Goal: Task Accomplishment & Management: Use online tool/utility

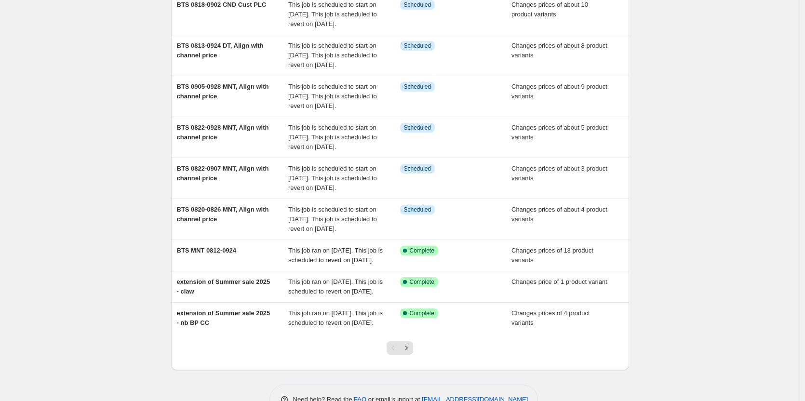
scroll to position [145, 0]
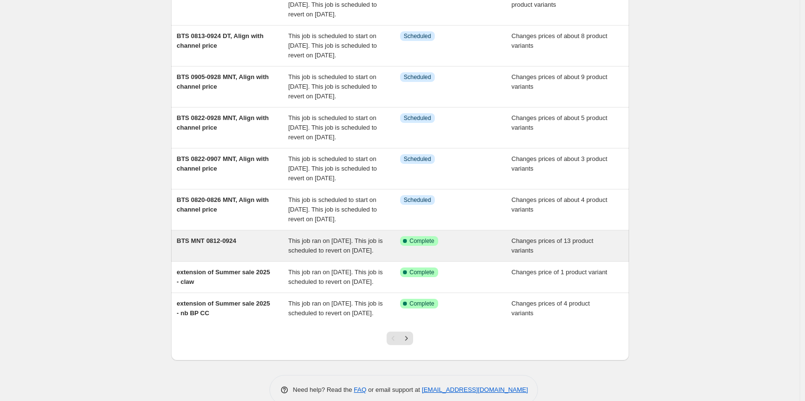
click at [210, 256] on div "BTS MNT 0812-0924" at bounding box center [233, 245] width 112 height 19
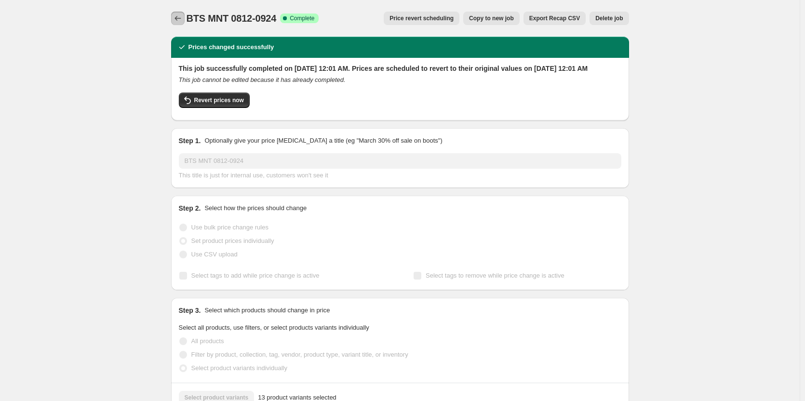
click at [183, 15] on icon "Price change jobs" at bounding box center [178, 19] width 10 height 10
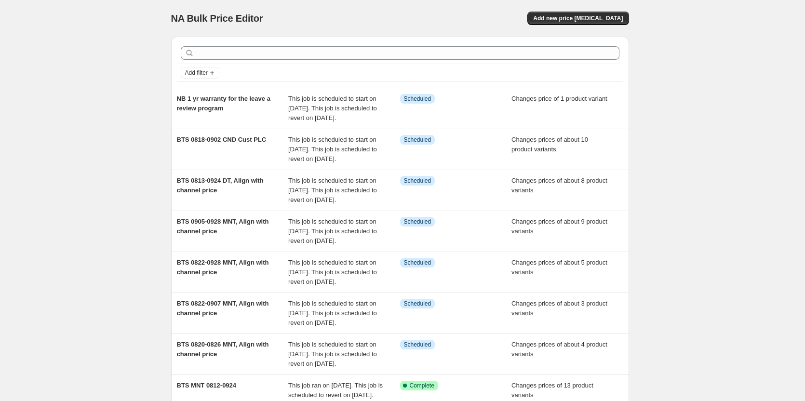
scroll to position [193, 0]
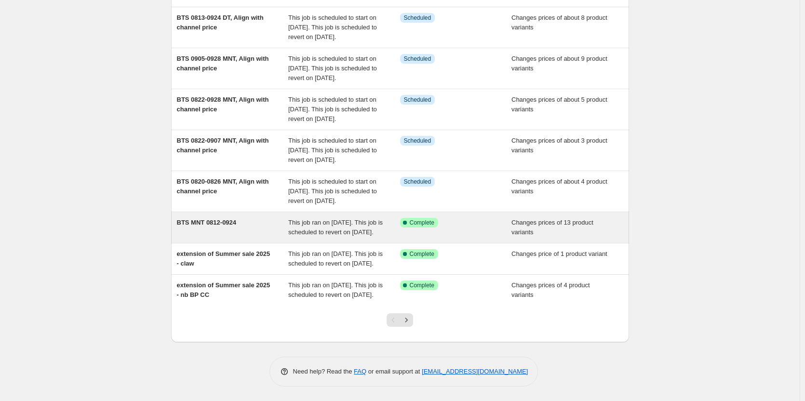
click at [233, 226] on span "BTS MNT 0812-0924" at bounding box center [207, 222] width 60 height 7
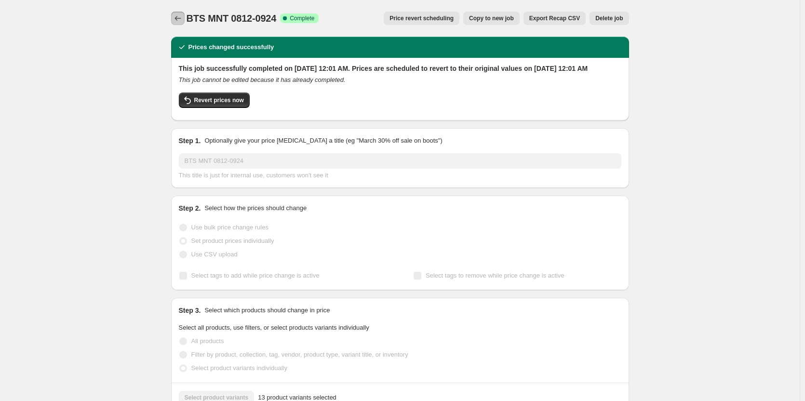
click at [181, 19] on icon "Price change jobs" at bounding box center [178, 19] width 10 height 10
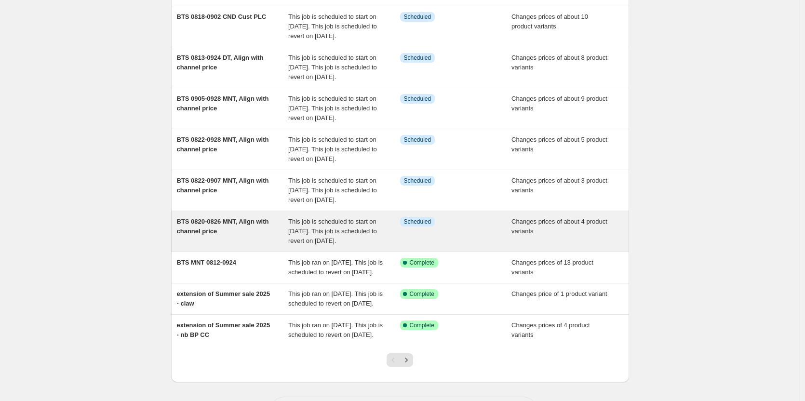
scroll to position [145, 0]
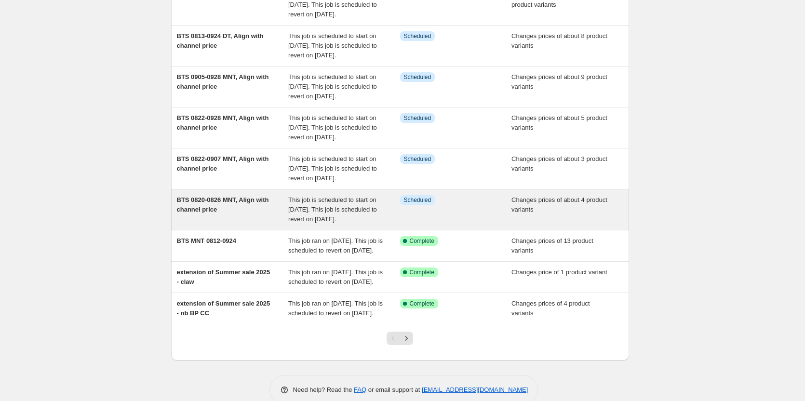
click at [220, 256] on div "BTS MNT 0812-0924" at bounding box center [233, 245] width 112 height 19
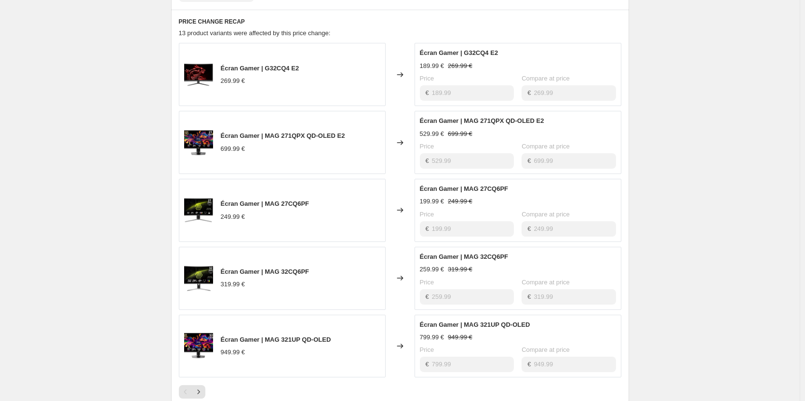
scroll to position [386, 0]
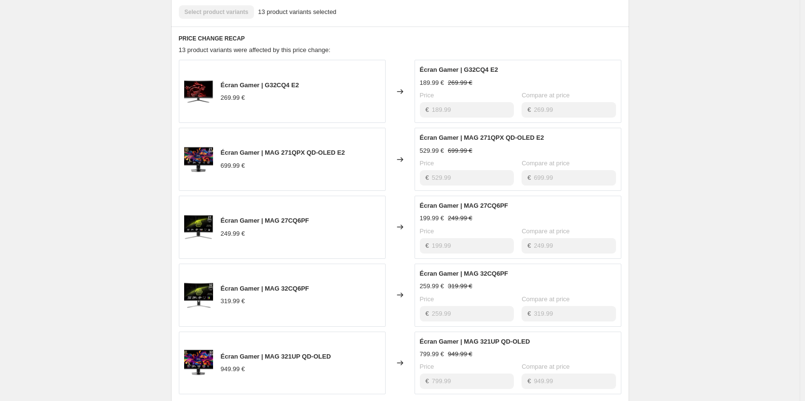
click at [303, 156] on span "Écran Gamer | MAG 271QPX QD-OLED E2" at bounding box center [283, 152] width 124 height 7
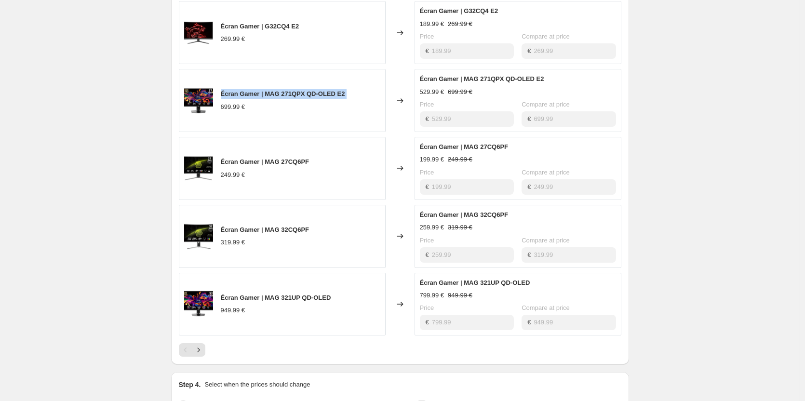
scroll to position [530, 0]
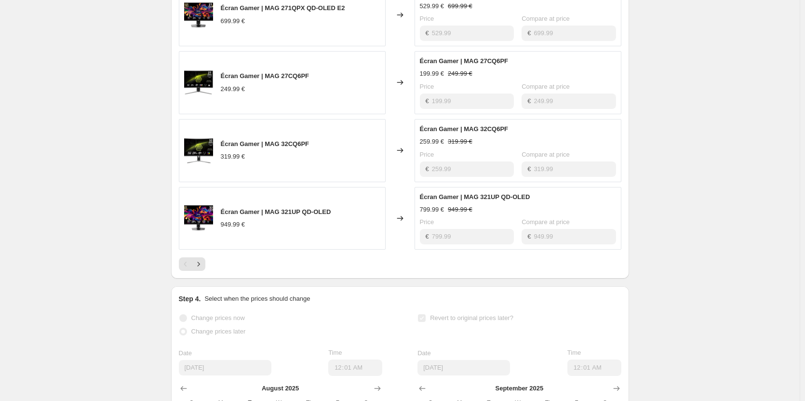
click at [293, 80] on span "Écran Gamer | MAG 27CQ6PF" at bounding box center [265, 75] width 89 height 7
click at [299, 148] on span "Écran Gamer | MAG 32CQ6PF" at bounding box center [265, 143] width 89 height 7
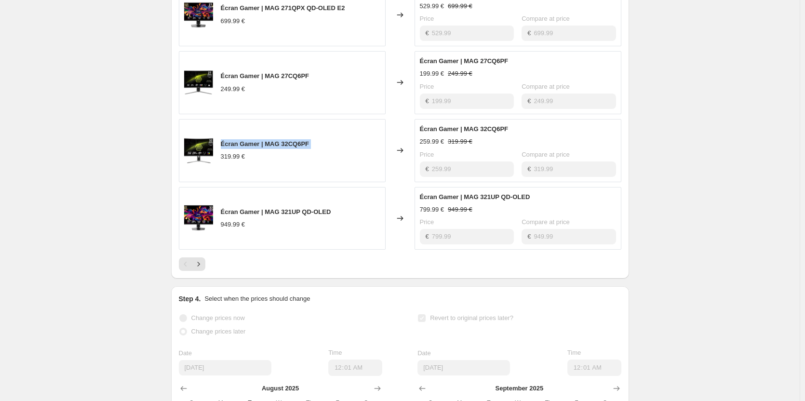
click at [299, 148] on span "Écran Gamer | MAG 32CQ6PF" at bounding box center [265, 143] width 89 height 7
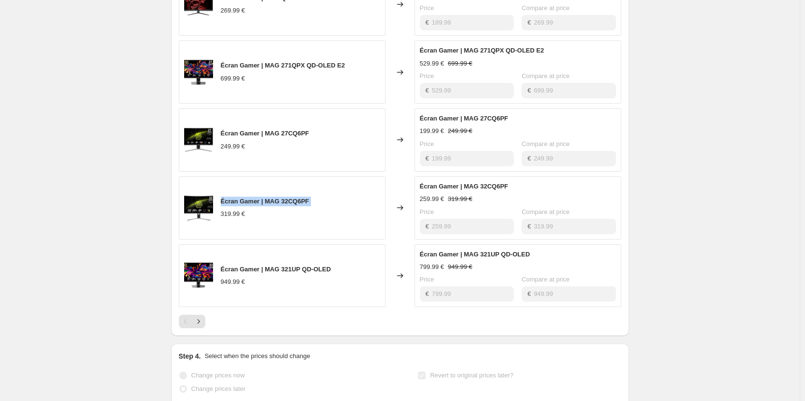
scroll to position [434, 0]
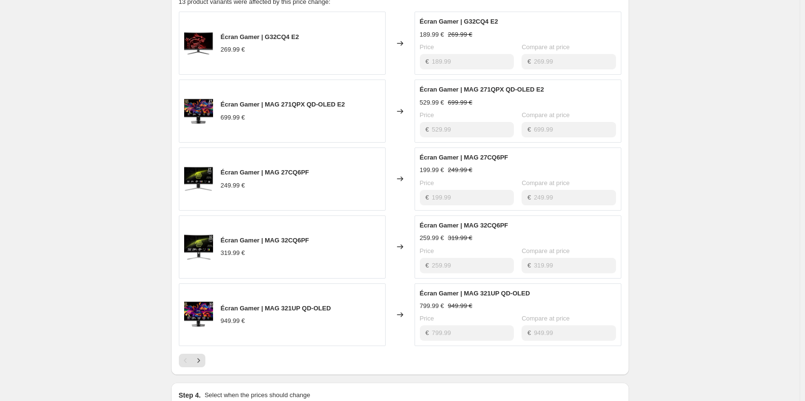
click at [282, 108] on span "Écran Gamer | MAG 271QPX QD-OLED E2" at bounding box center [283, 104] width 124 height 7
copy span "Écran Gamer | MAG 271QPX QD-OLED E2"
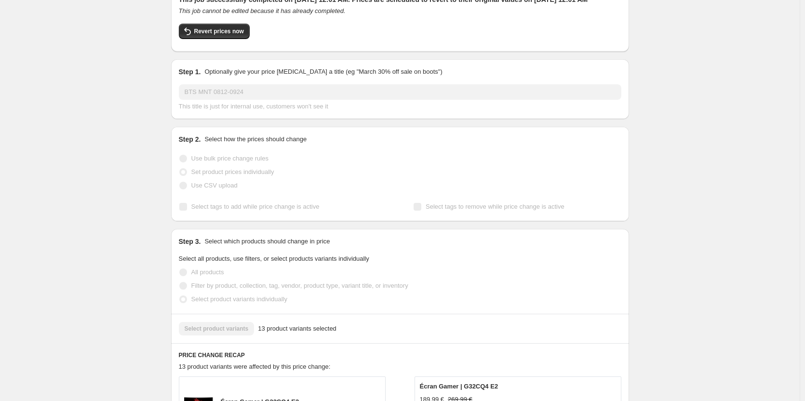
scroll to position [0, 0]
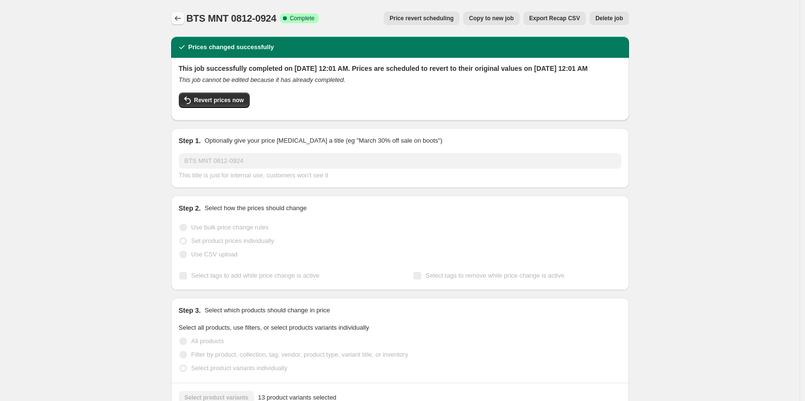
click at [182, 13] on button "Price change jobs" at bounding box center [178, 19] width 14 height 14
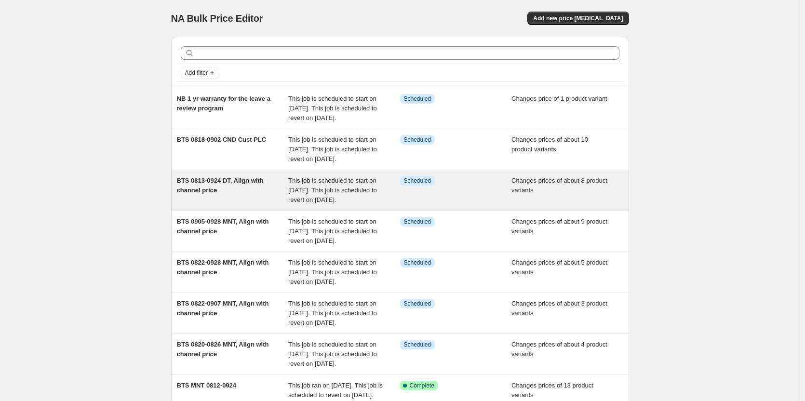
click at [262, 205] on div "BTS 0813-0924 DT, Align with channel price" at bounding box center [233, 190] width 112 height 29
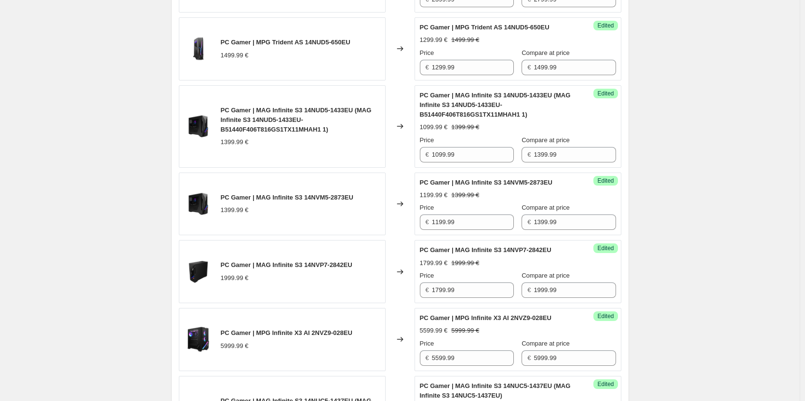
scroll to position [530, 0]
click at [301, 121] on span "PC Gamer | MAG Infinite S3 14NUD5-1433EU (MAG Infinite S3 14NUD5-1433EU-B51440F…" at bounding box center [296, 121] width 151 height 27
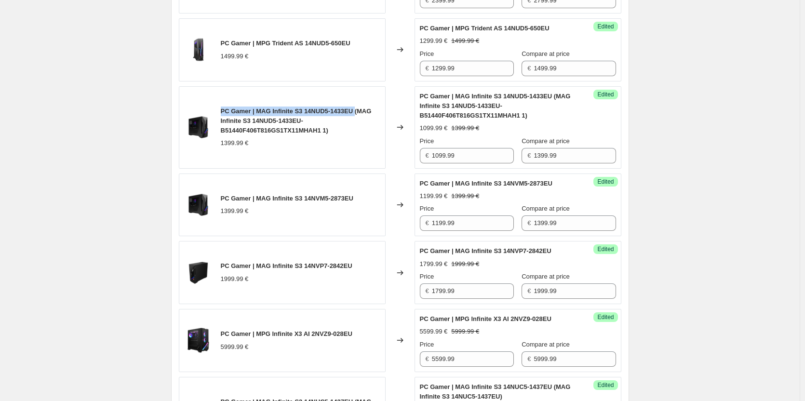
drag, startPoint x: 357, startPoint y: 110, endPoint x: 227, endPoint y: 108, distance: 130.7
click at [224, 108] on span "PC Gamer | MAG Infinite S3 14NUD5-1433EU (MAG Infinite S3 14NUD5-1433EU-B51440F…" at bounding box center [296, 121] width 151 height 27
copy span "PC Gamer | MAG Infinite S3 14NUD5-1433EU"
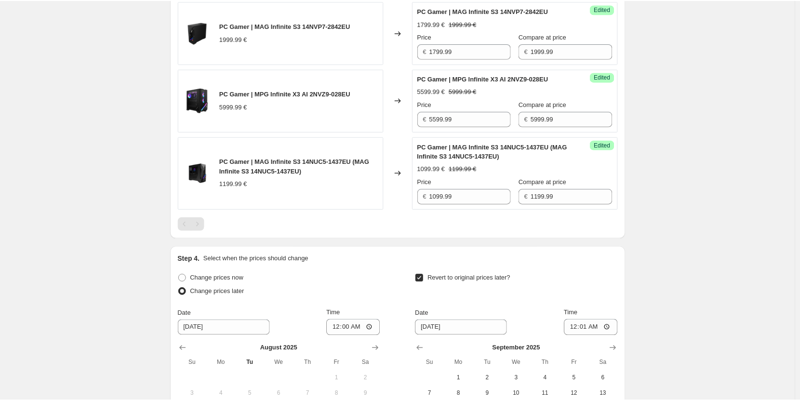
scroll to position [868, 0]
